Goal: Task Accomplishment & Management: Manage account settings

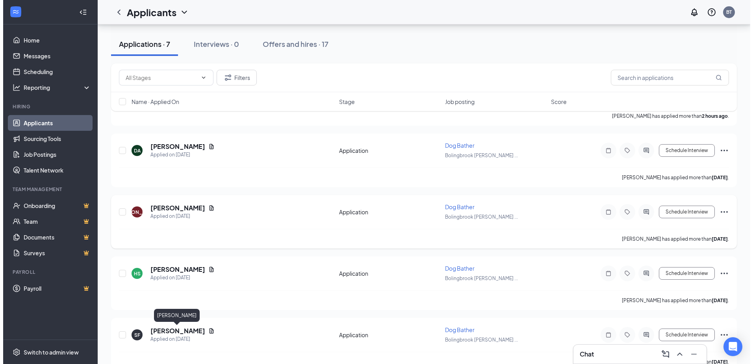
scroll to position [179, 0]
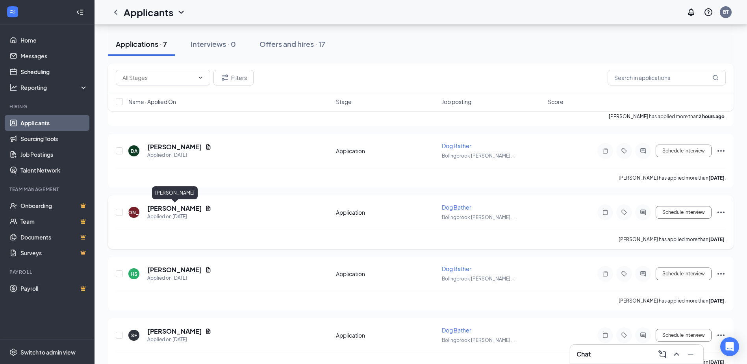
click at [202, 206] on h5 "[PERSON_NAME]" at bounding box center [174, 208] width 55 height 9
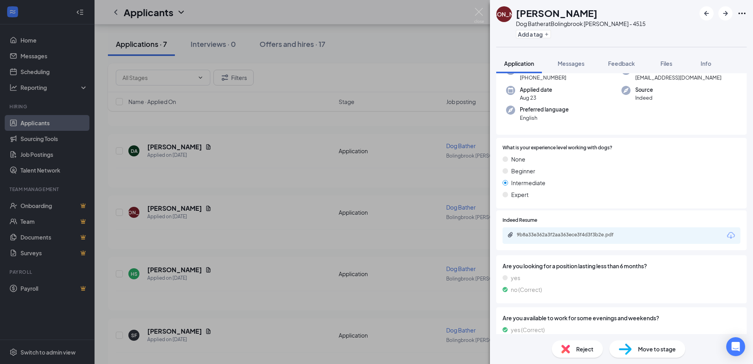
scroll to position [74, 0]
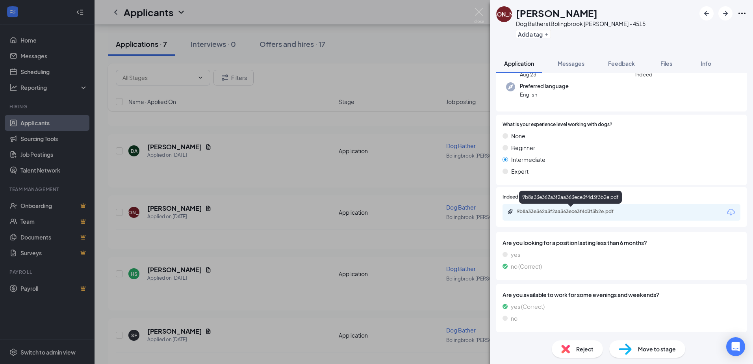
click at [580, 212] on div "9b8a33e362a3f2aa363ece3f4d3f3b2e.pdf" at bounding box center [572, 211] width 110 height 6
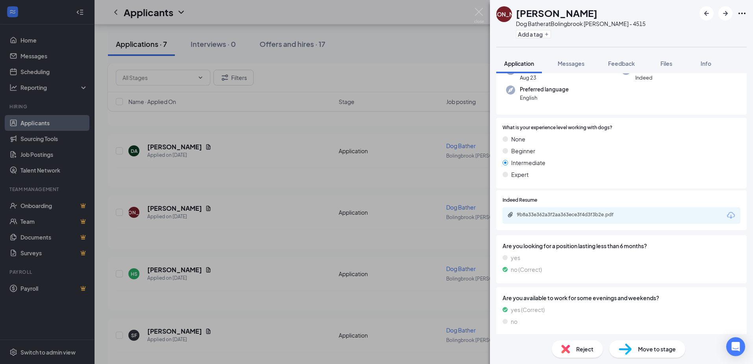
click at [588, 346] on span "Reject" at bounding box center [584, 349] width 17 height 9
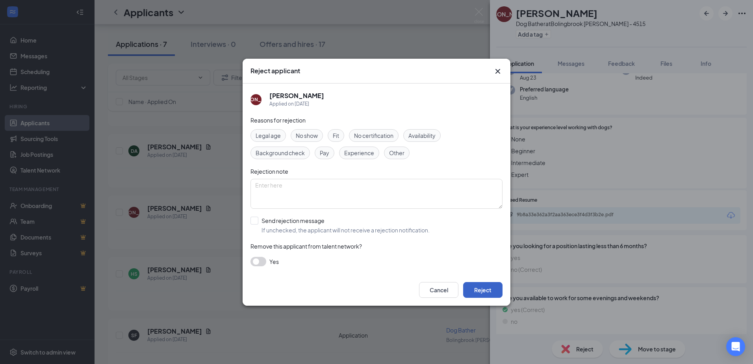
click at [489, 292] on button "Reject" at bounding box center [482, 290] width 39 height 16
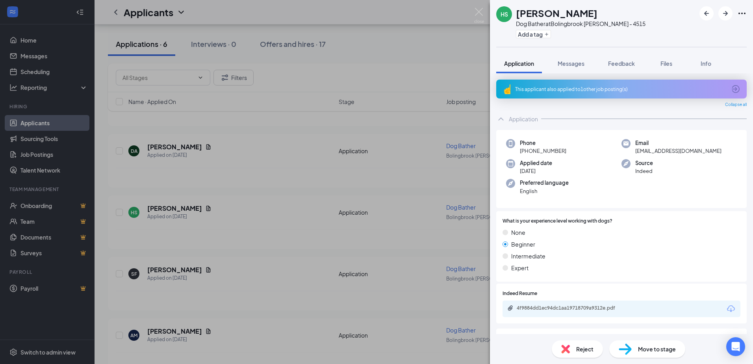
click at [537, 88] on div "This applicant also applied to 1 other job posting(s)" at bounding box center [620, 89] width 211 height 7
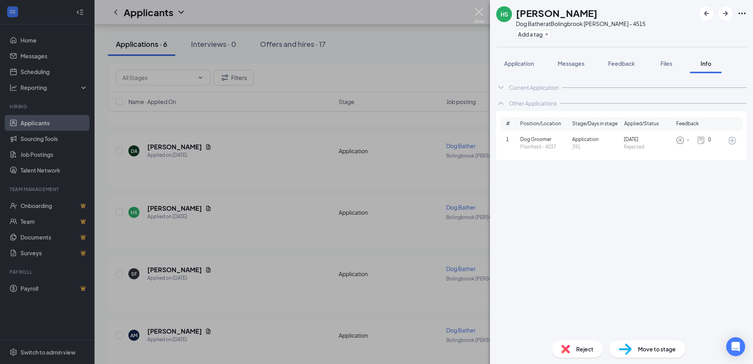
click at [481, 11] on img at bounding box center [479, 15] width 10 height 15
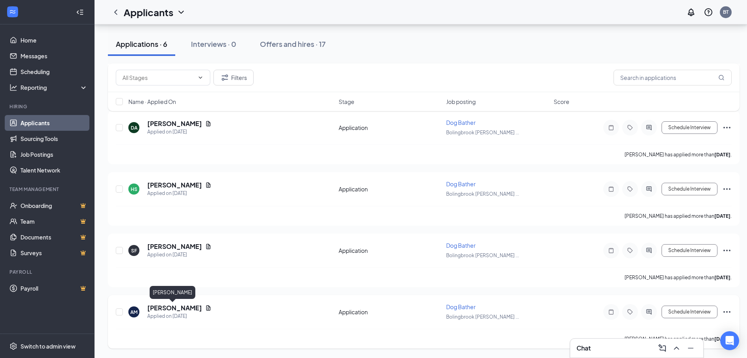
click at [151, 309] on h5 "[PERSON_NAME]" at bounding box center [174, 308] width 55 height 9
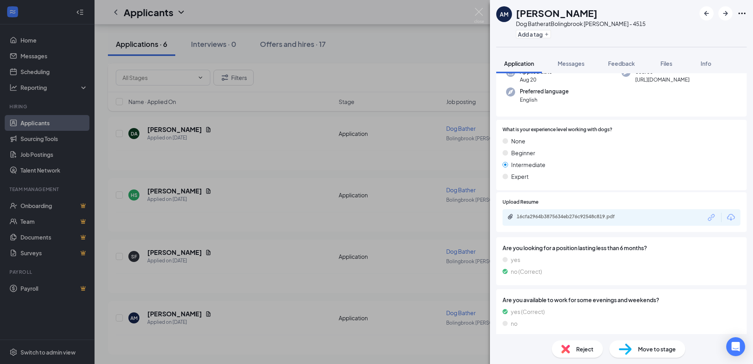
scroll to position [71, 0]
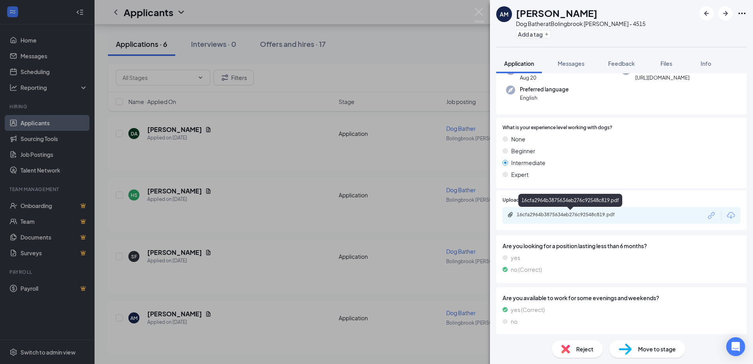
click at [542, 216] on div "16cfa2964b3875634eb276c92548c819.pdf" at bounding box center [572, 214] width 110 height 6
click at [721, 15] on icon "ArrowRight" at bounding box center [725, 13] width 9 height 9
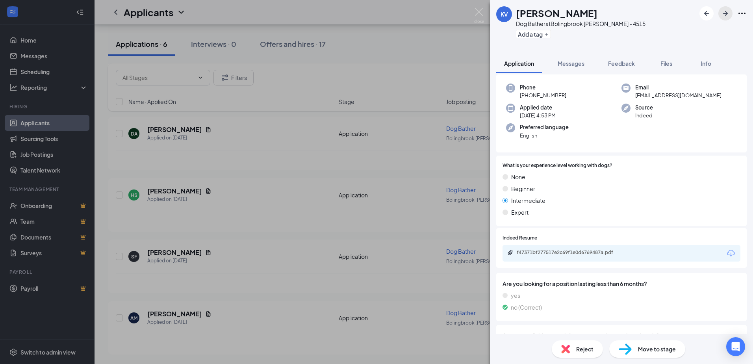
scroll to position [96, 0]
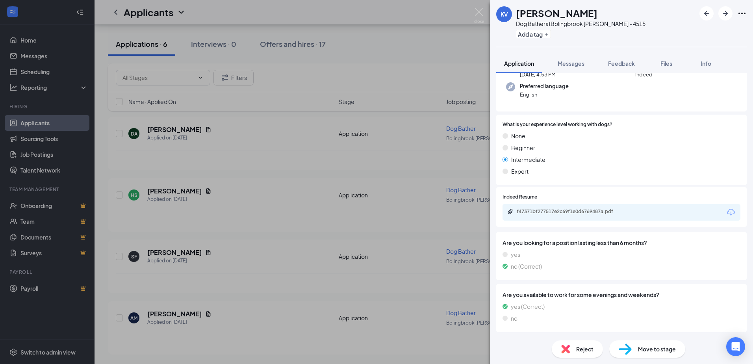
click at [549, 211] on div "f47371bf277517e2c69f1e0d6769487a.pdf" at bounding box center [572, 211] width 110 height 6
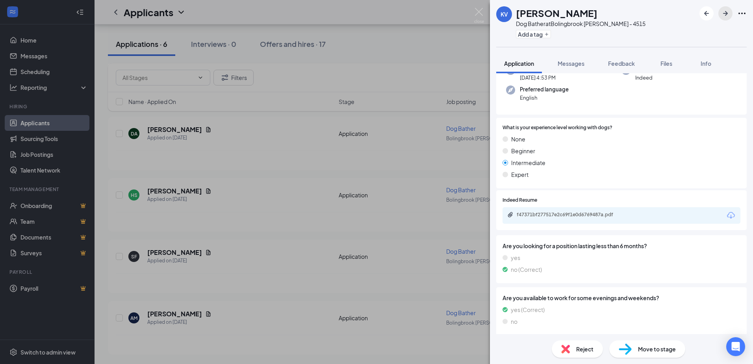
click at [723, 15] on icon "ArrowRight" at bounding box center [725, 13] width 9 height 9
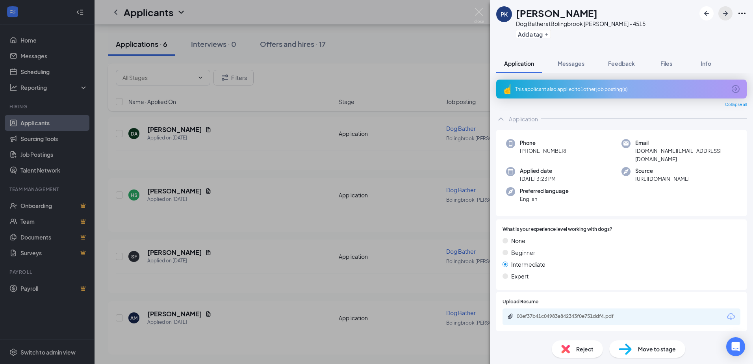
scroll to position [96, 0]
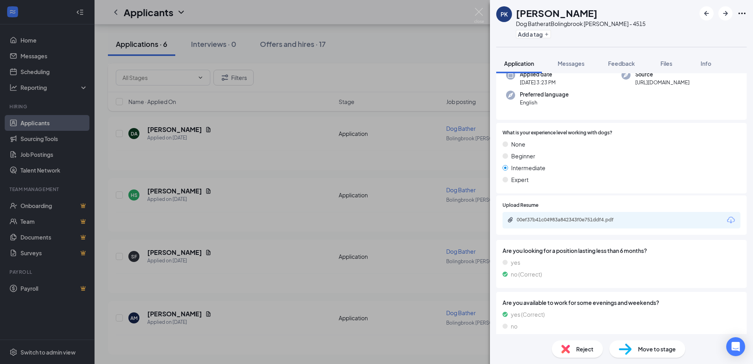
click at [568, 217] on div "00ef37b41c04983a842343f0e751ddf4.pdf" at bounding box center [572, 220] width 110 height 6
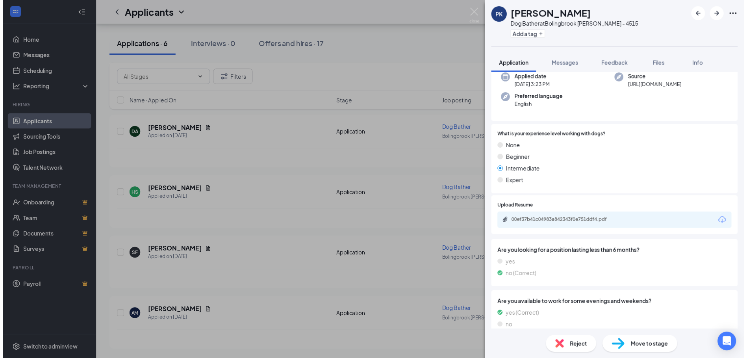
scroll to position [0, 0]
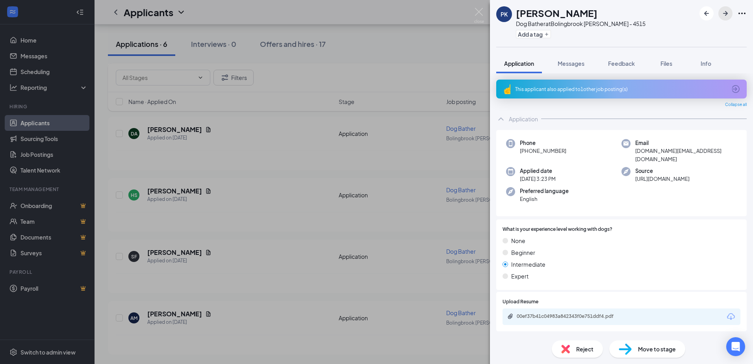
click at [723, 19] on button "button" at bounding box center [725, 13] width 14 height 14
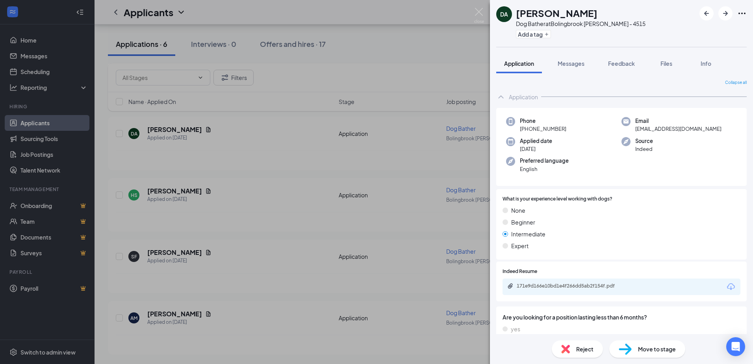
click at [566, 281] on div "171e9d166e10bd1e4f266dd5ab2f154f.pdf" at bounding box center [622, 286] width 238 height 17
drag, startPoint x: 566, startPoint y: 281, endPoint x: 564, endPoint y: 287, distance: 6.4
click at [564, 287] on div "171e9d166e10bd1e4f266dd5ab2f154f.pdf" at bounding box center [572, 286] width 110 height 6
click at [575, 351] on div "Reject" at bounding box center [577, 348] width 51 height 17
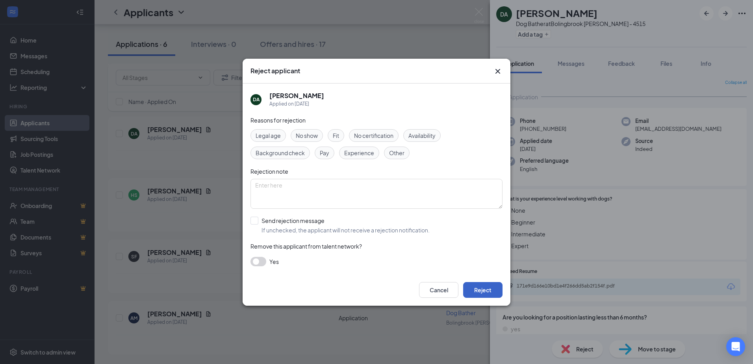
click at [480, 295] on button "Reject" at bounding box center [482, 290] width 39 height 16
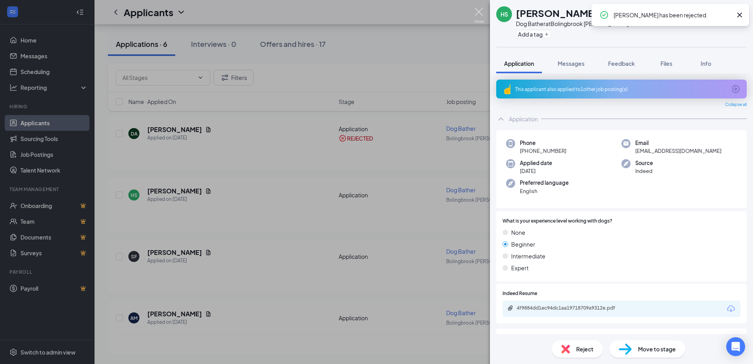
click at [477, 15] on img at bounding box center [479, 15] width 10 height 15
